Goal: Obtain resource: Download file/media

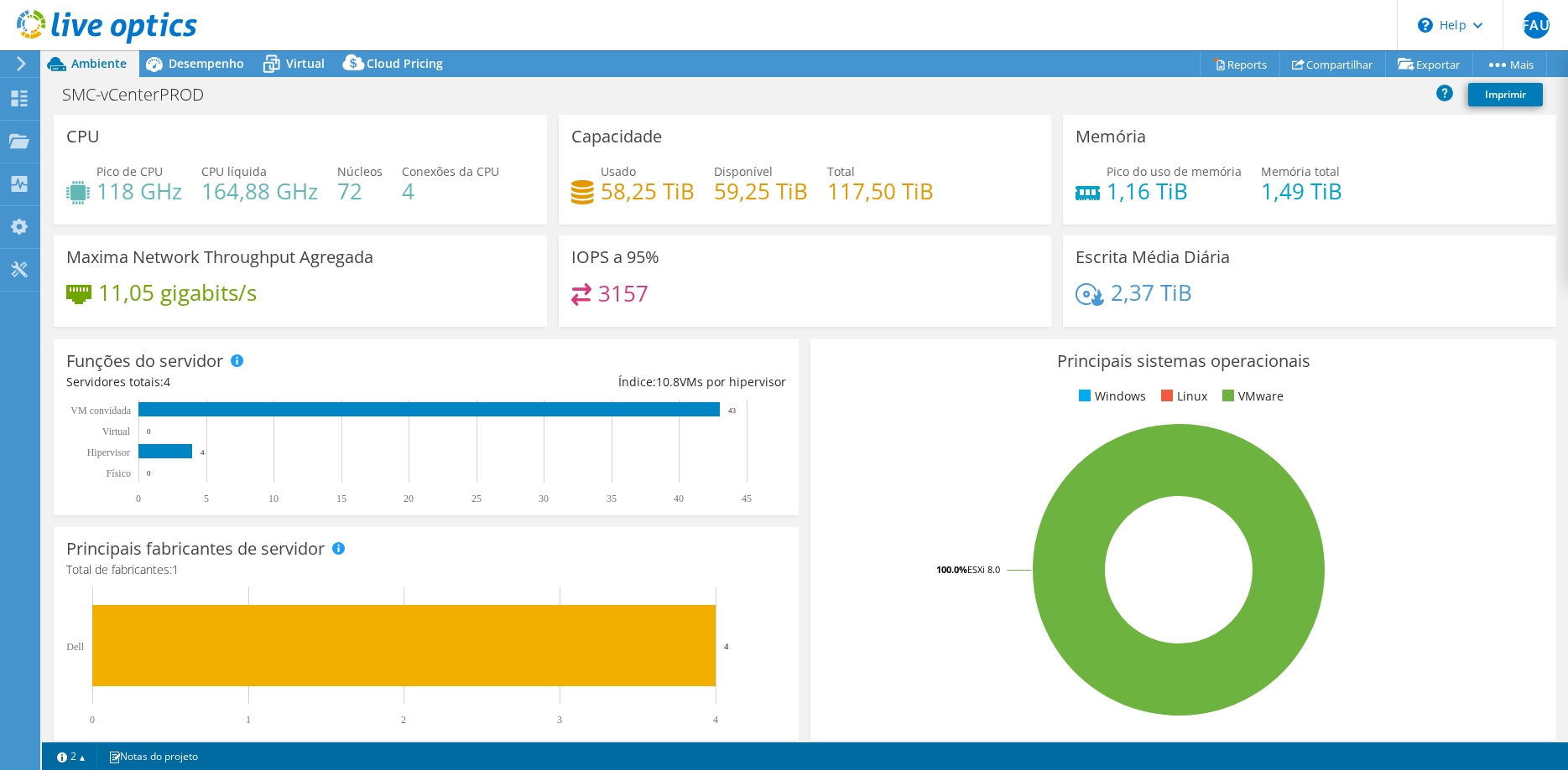
select select "SouthAmerica"
select select "BRL"
click at [96, 20] on icon at bounding box center [107, 27] width 181 height 34
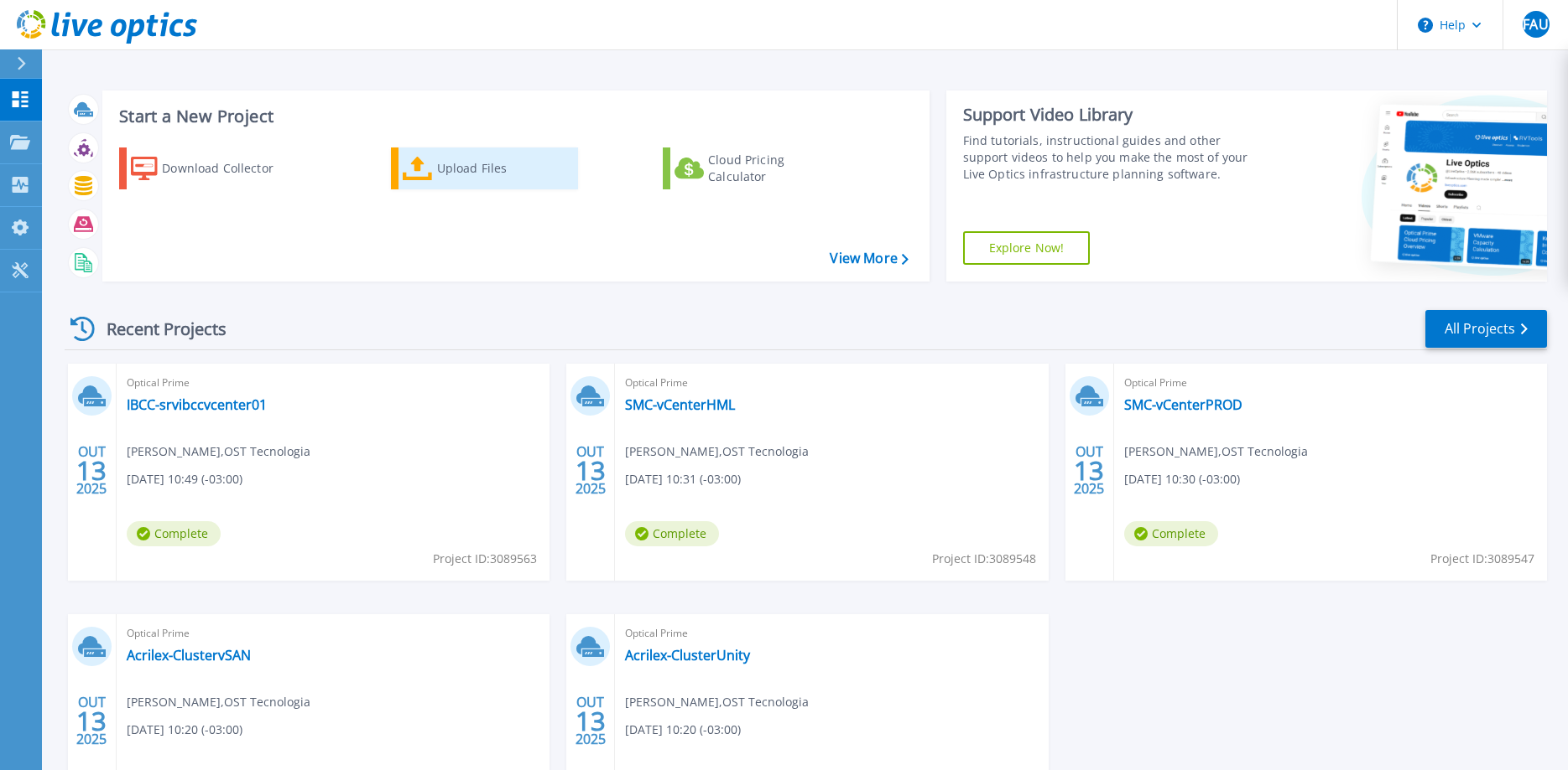
drag, startPoint x: 428, startPoint y: 171, endPoint x: 422, endPoint y: 178, distance: 9.2
click at [422, 178] on icon at bounding box center [417, 169] width 30 height 24
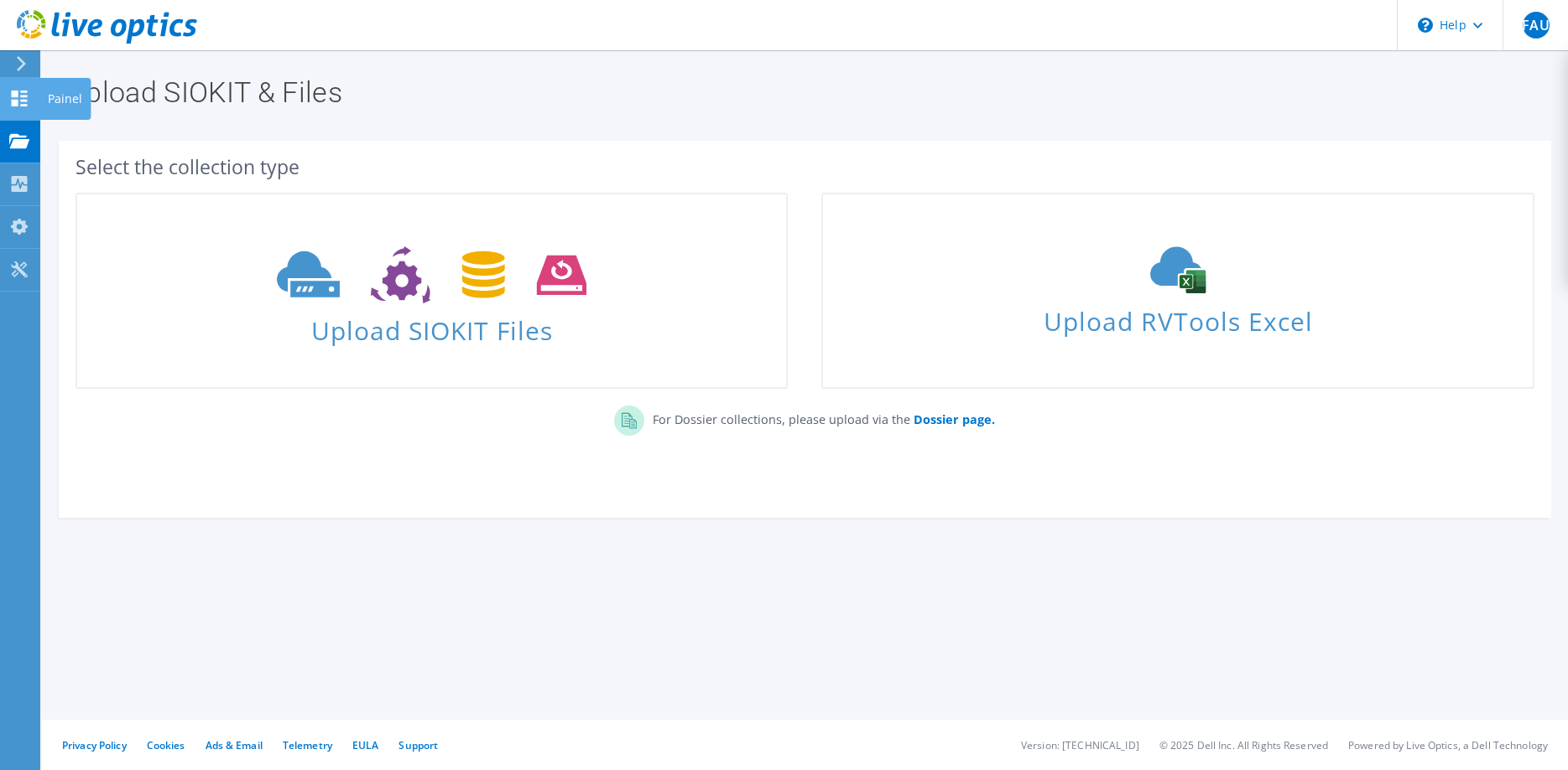
click at [55, 99] on div "Painel" at bounding box center [64, 99] width 51 height 42
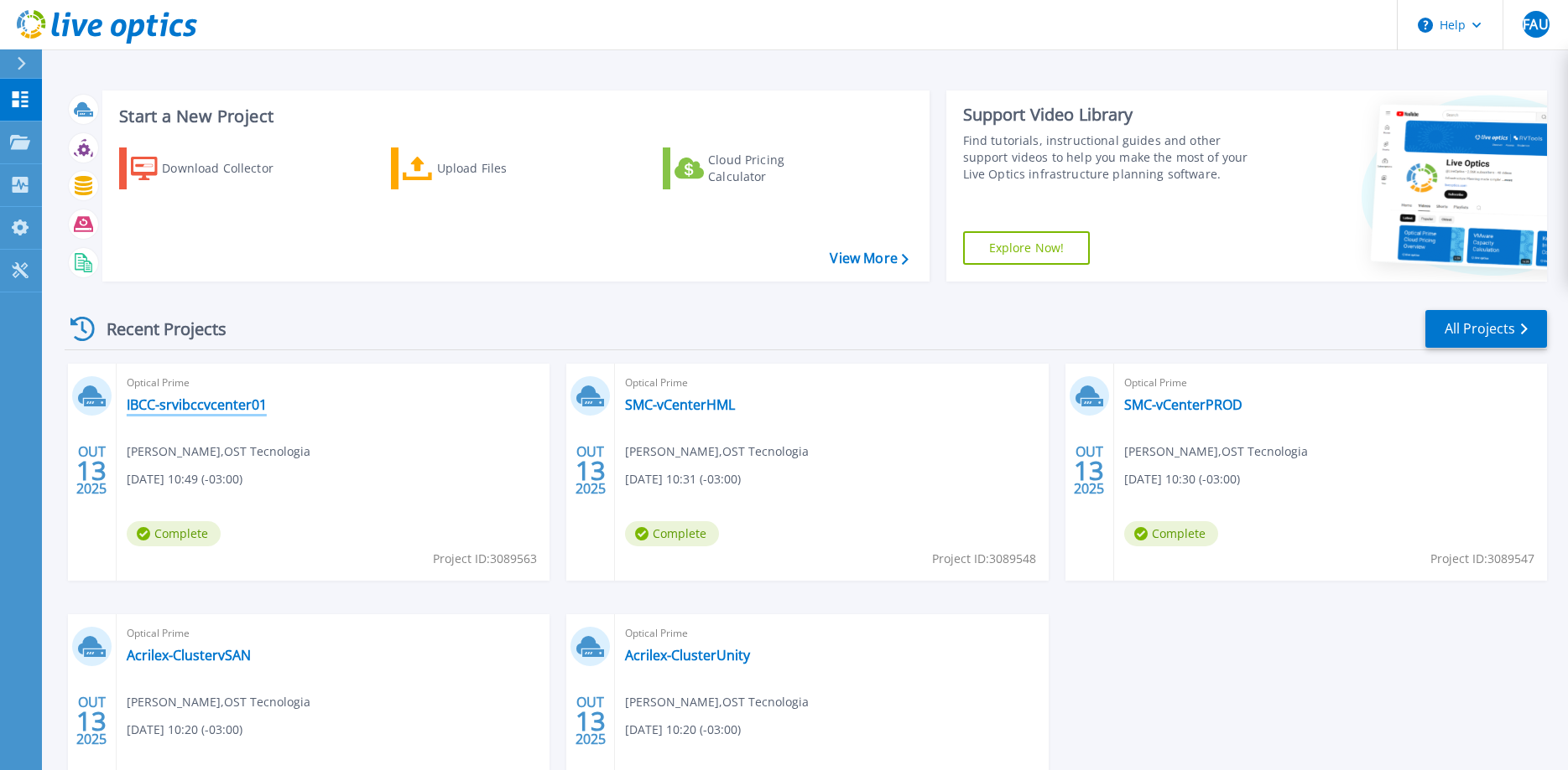
click at [205, 408] on link "IBCC-srvibccvcenter01" at bounding box center [197, 405] width 140 height 17
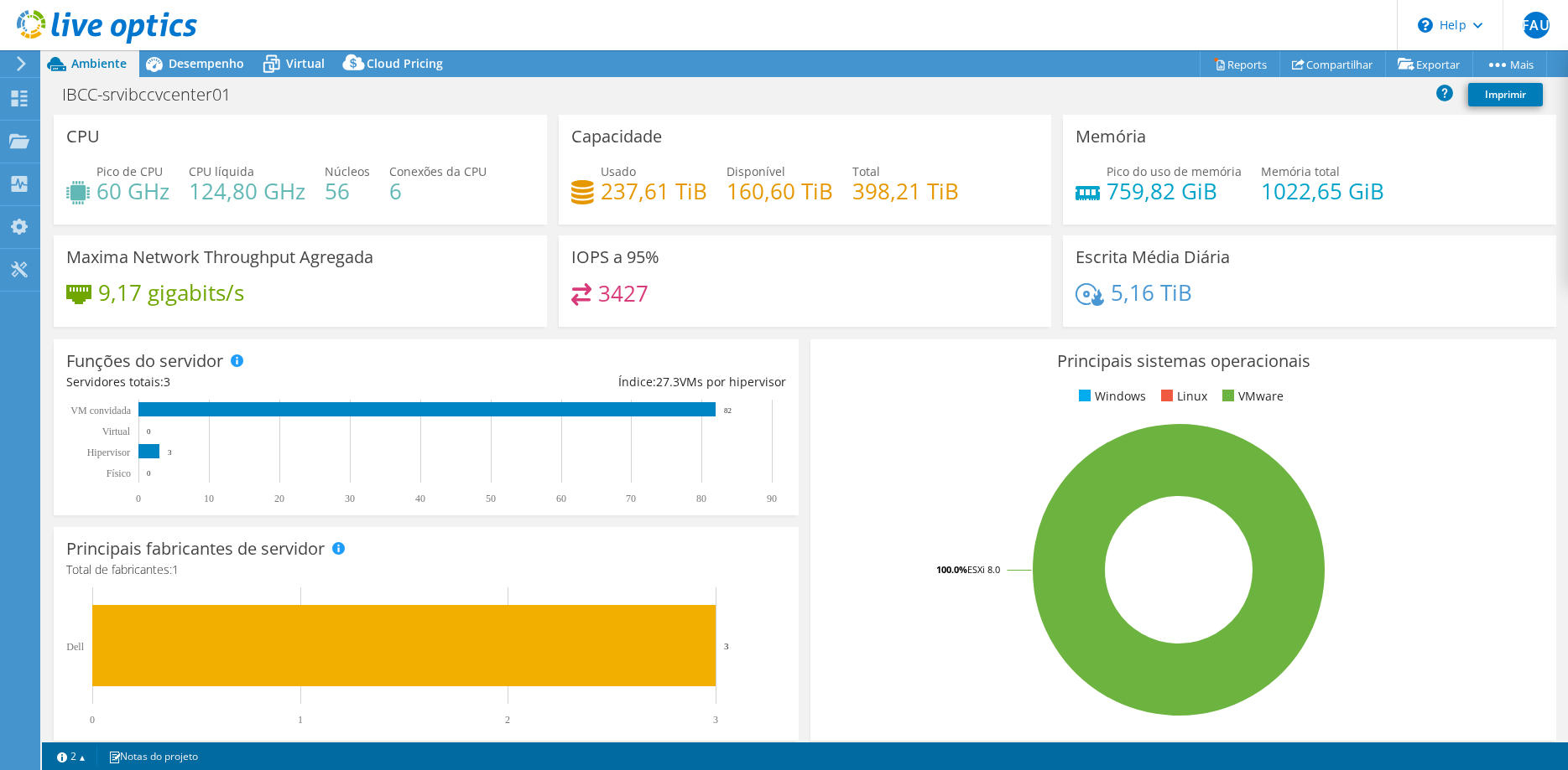
select select "USD"
click at [1213, 61] on icon at bounding box center [1220, 64] width 13 height 13
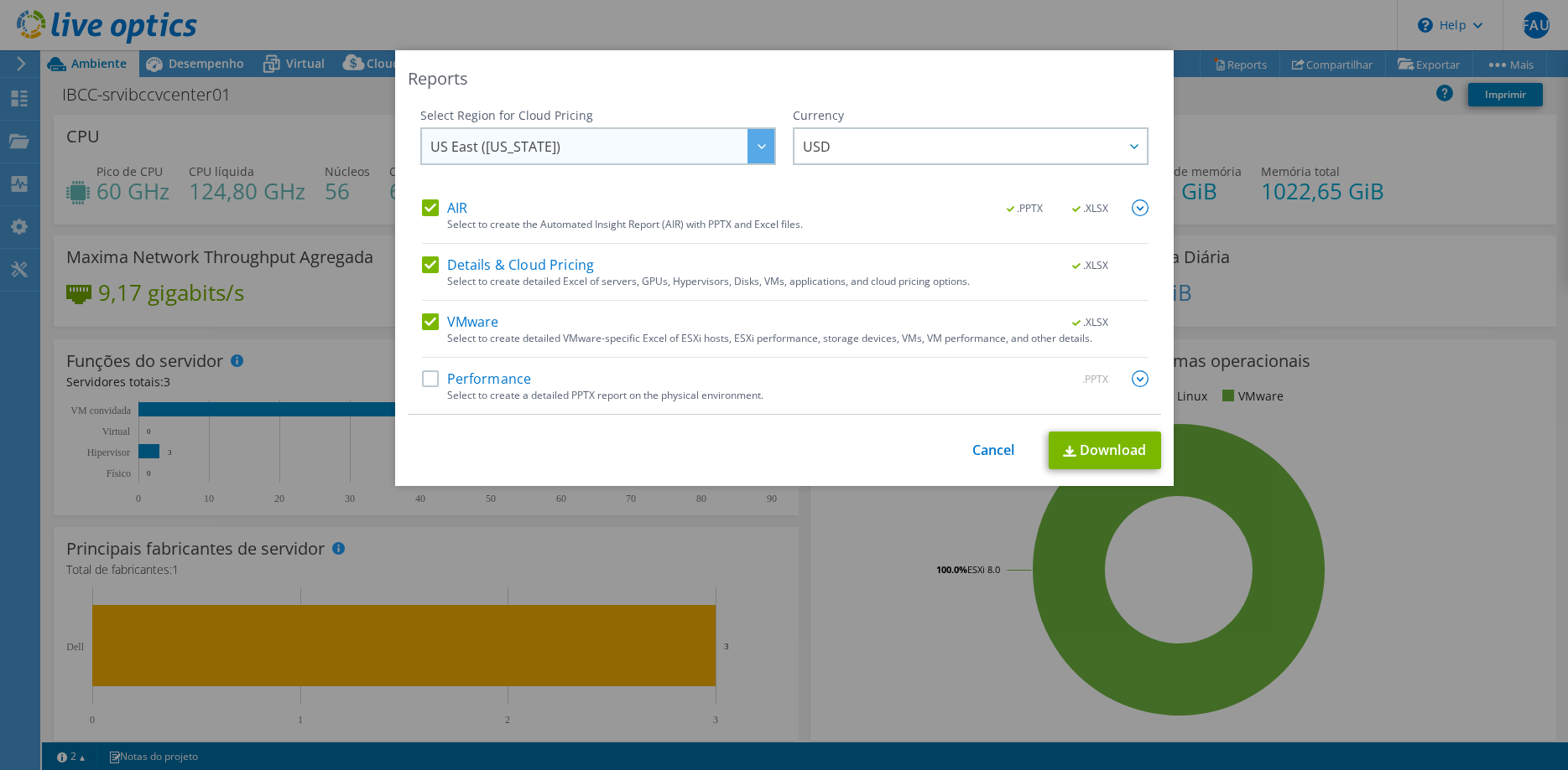
click at [582, 147] on span "US East ([US_STATE])" at bounding box center [602, 146] width 344 height 34
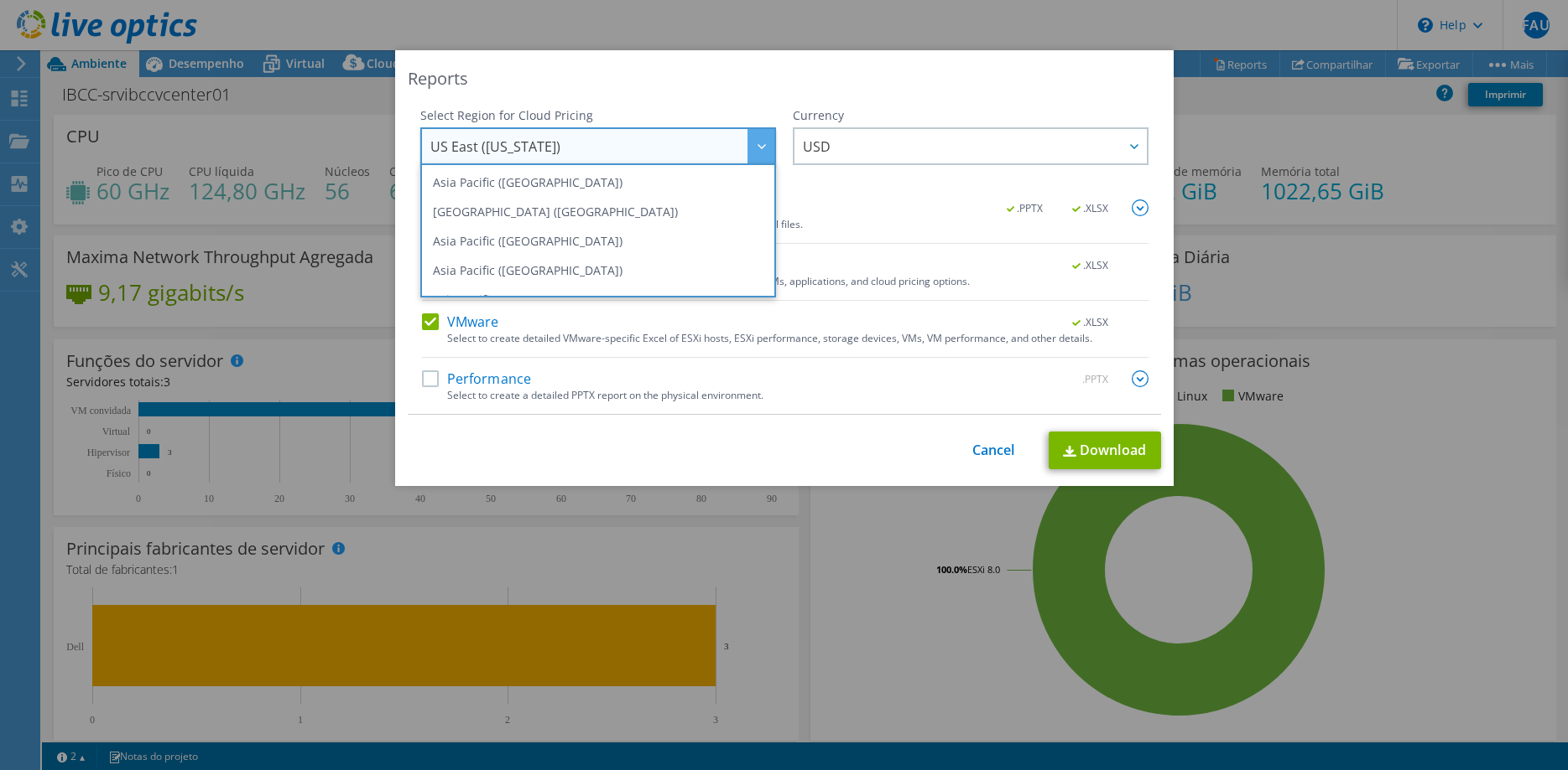
scroll to position [226, 0]
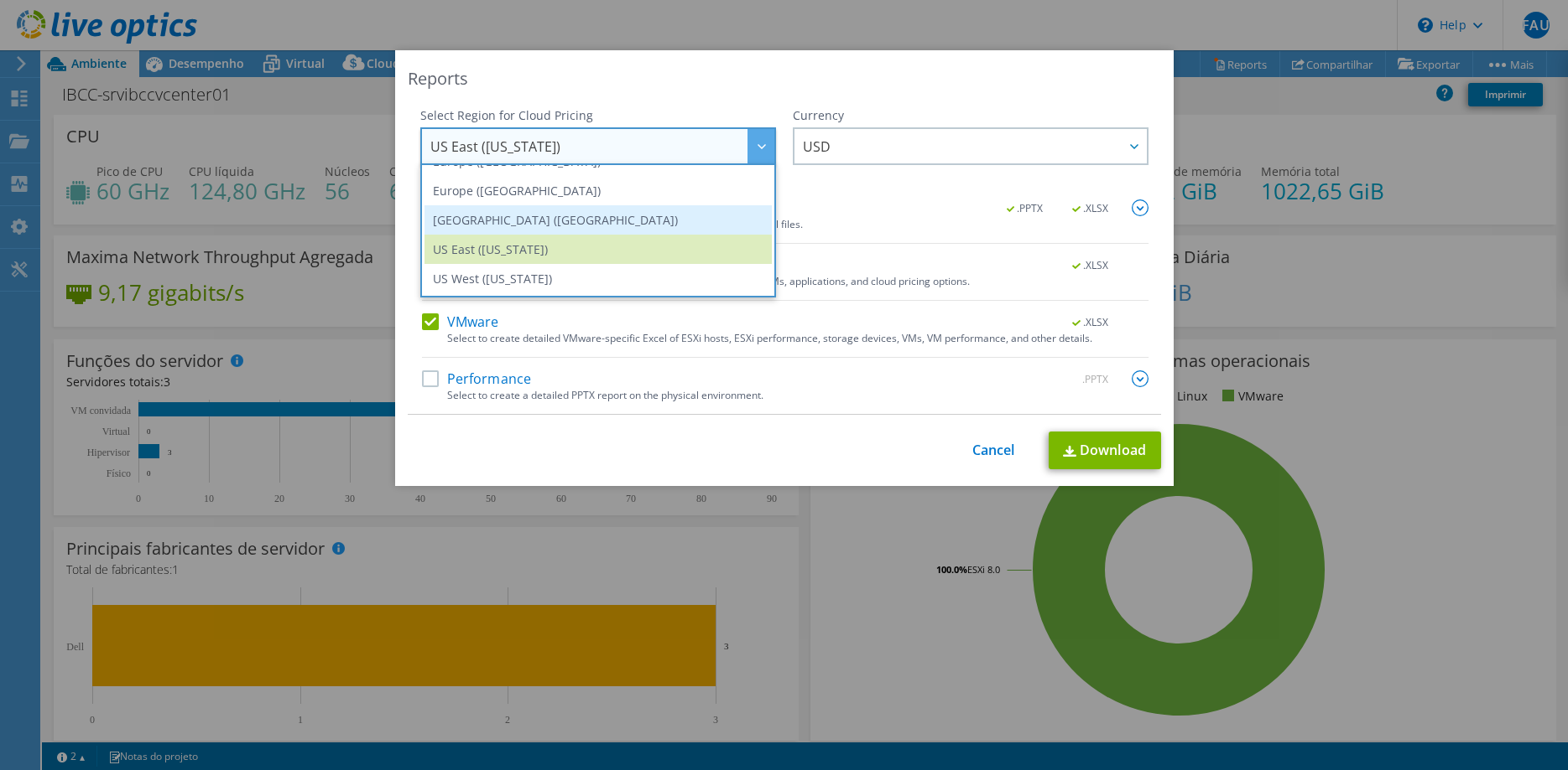
click at [521, 229] on li "[GEOGRAPHIC_DATA] ([GEOGRAPHIC_DATA])" at bounding box center [598, 221] width 348 height 30
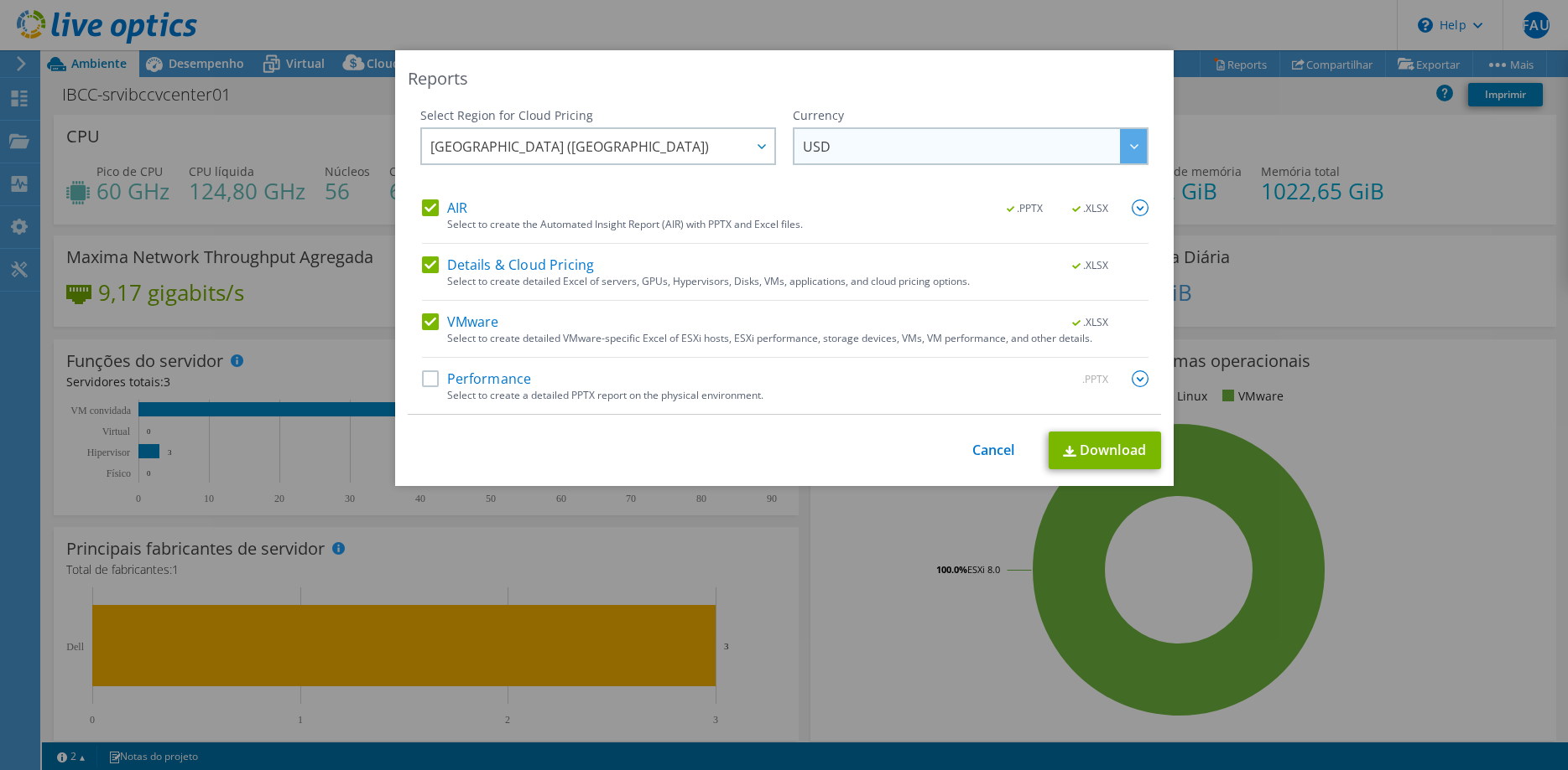
drag, startPoint x: 939, startPoint y: 139, endPoint x: 920, endPoint y: 141, distance: 19.1
click at [936, 138] on span "USD" at bounding box center [975, 146] width 344 height 34
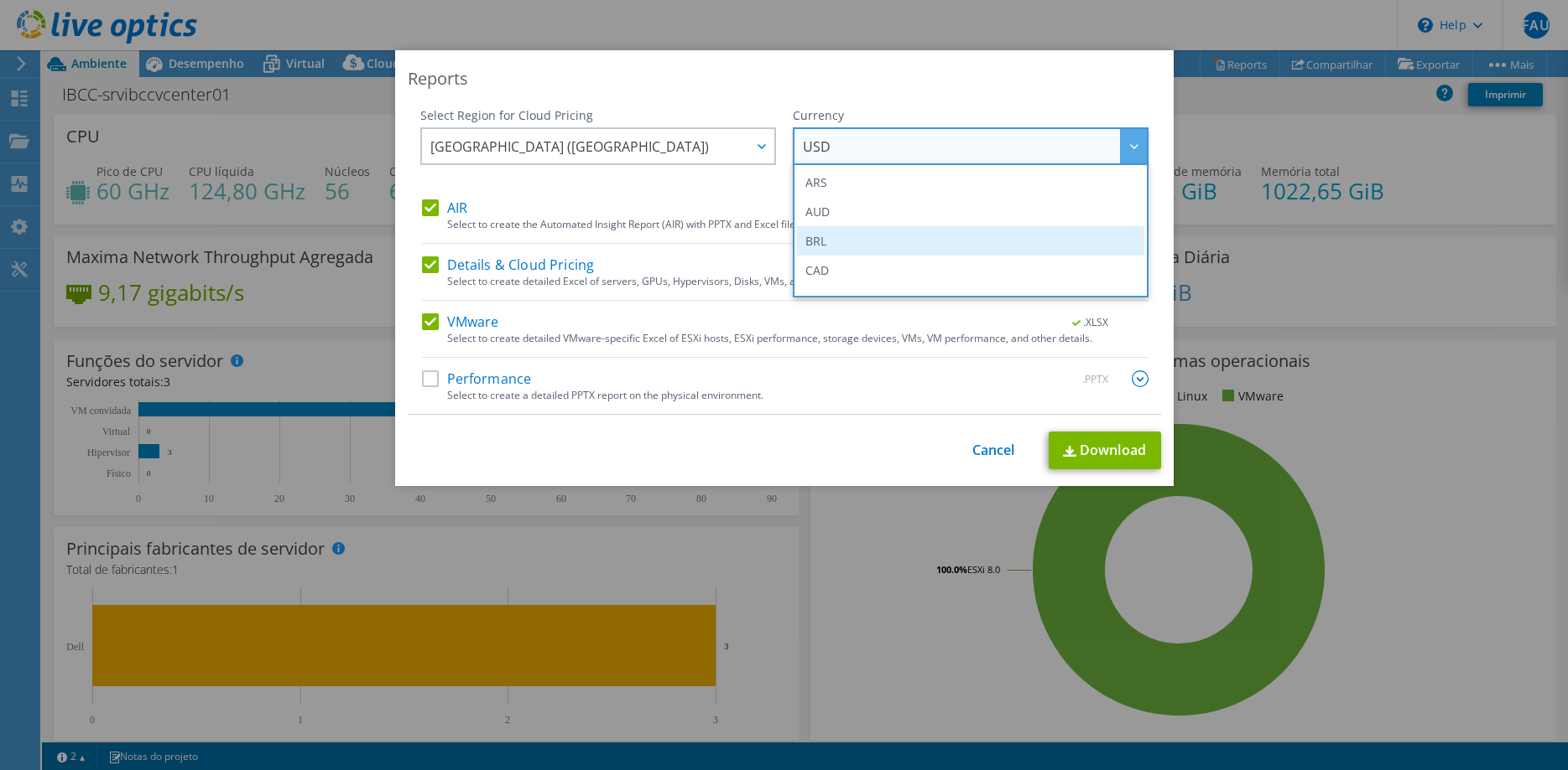
click at [834, 242] on li "BRL" at bounding box center [970, 241] width 348 height 30
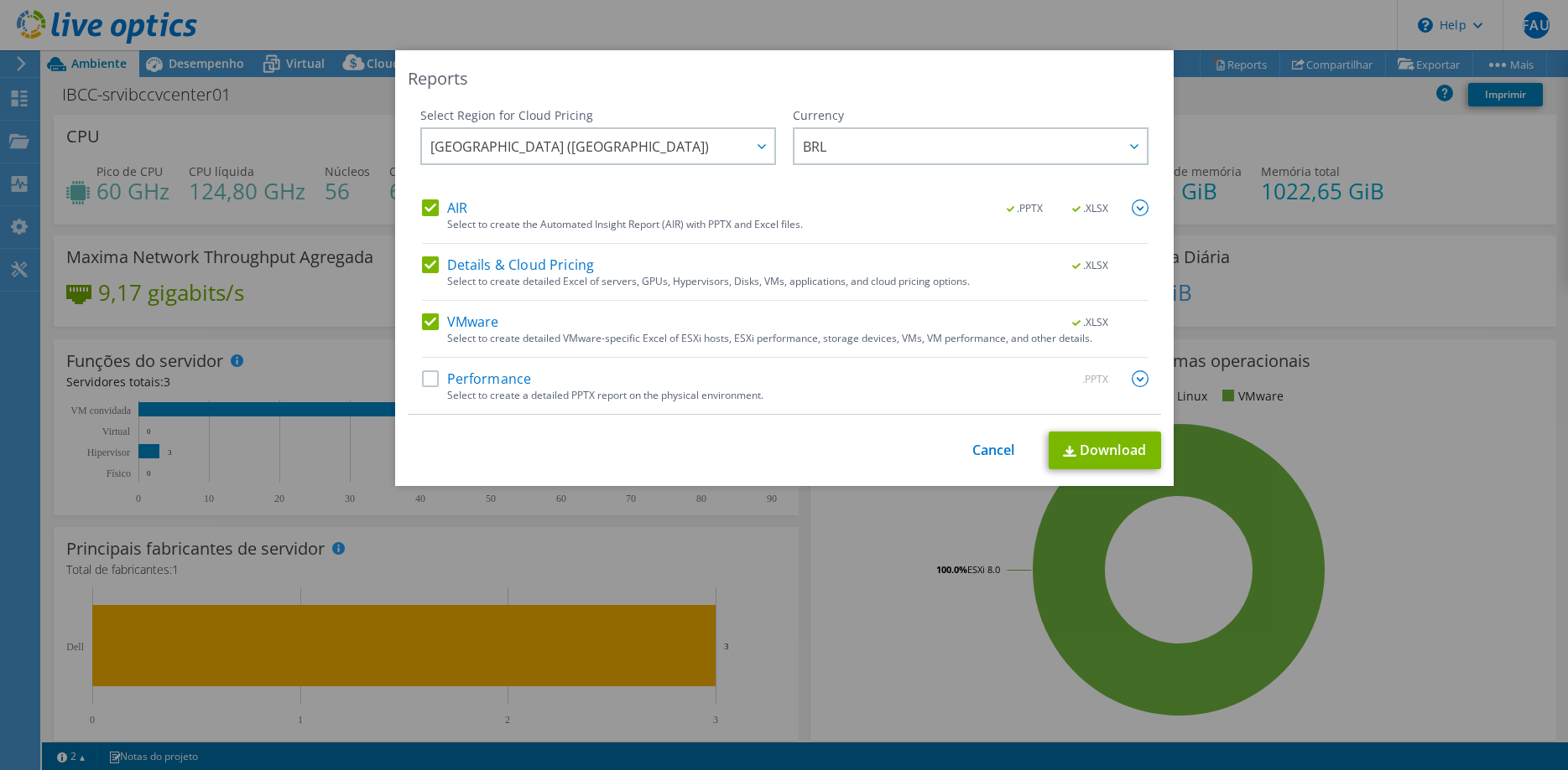
click at [432, 383] on label "Performance" at bounding box center [477, 379] width 110 height 17
click at [0, 0] on input "Performance" at bounding box center [0, 0] width 0 height 0
click at [1098, 443] on link "Download" at bounding box center [1105, 451] width 113 height 38
click at [978, 445] on link "Cancel" at bounding box center [994, 450] width 43 height 16
